Goal: Task Accomplishment & Management: Manage account settings

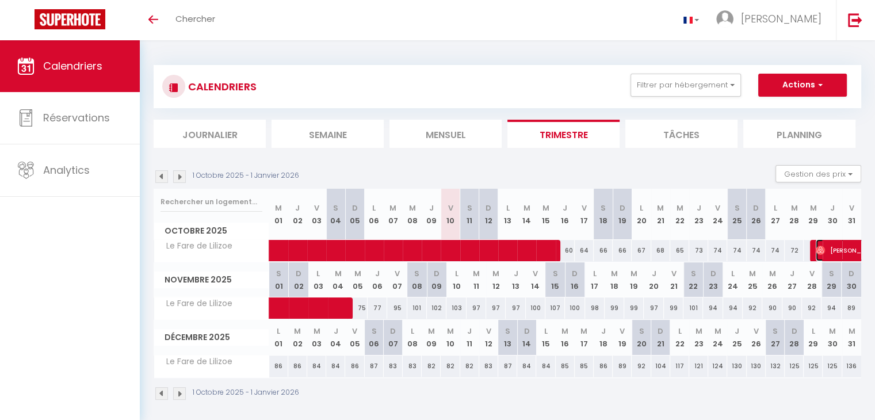
select select "OK"
select select "1"
select select "0"
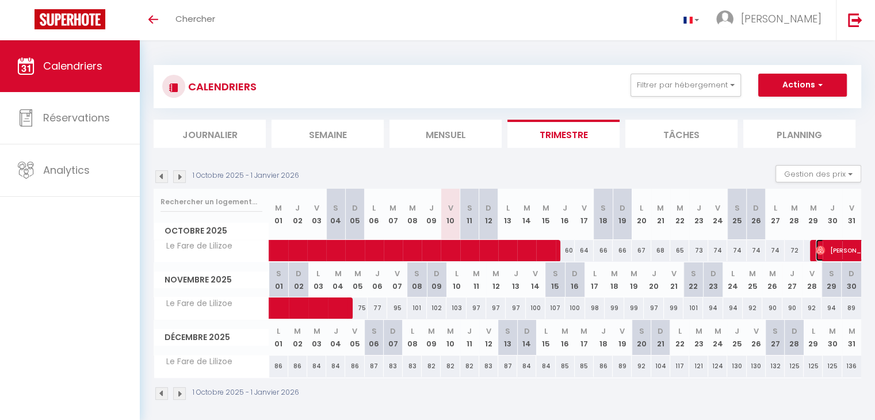
select select "1"
select select
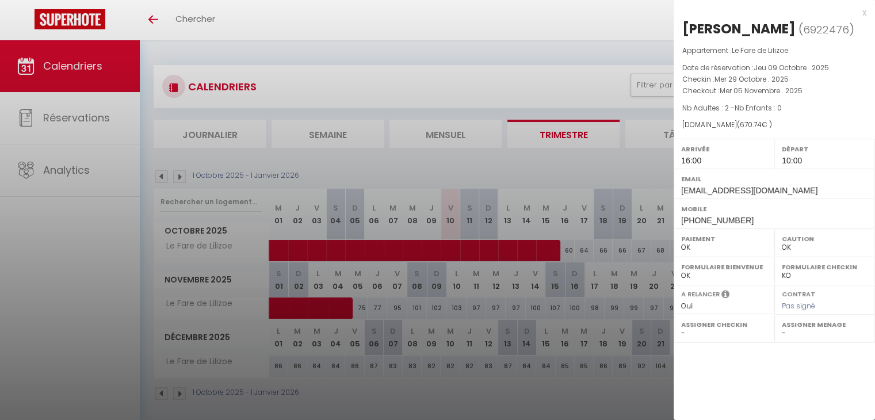
click at [865, 14] on div "x" at bounding box center [770, 13] width 193 height 14
